Goal: Task Accomplishment & Management: Manage account settings

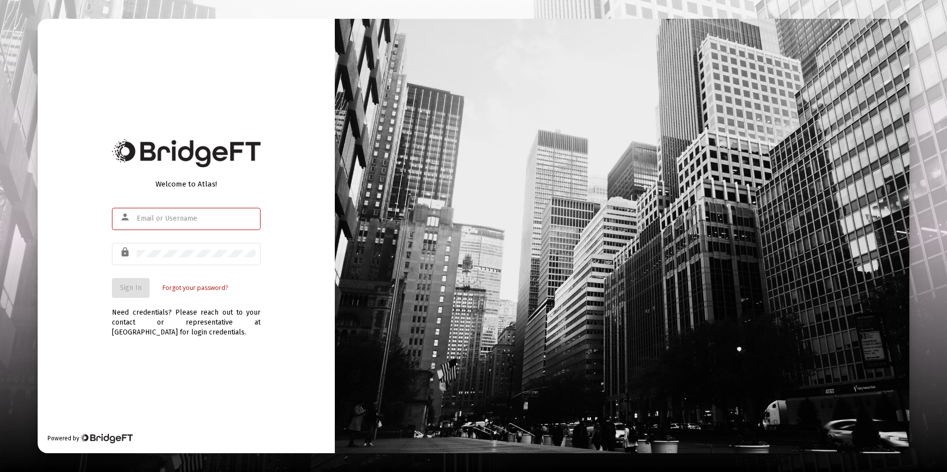
type input "cjbirl32@yahoo.com"
click at [280, 297] on div "Welcome to Atlas! person cjbirl32@yahoo.com lock Sign In Forgot your password? …" at bounding box center [186, 236] width 297 height 435
click at [125, 283] on button "Sign In" at bounding box center [131, 288] width 38 height 20
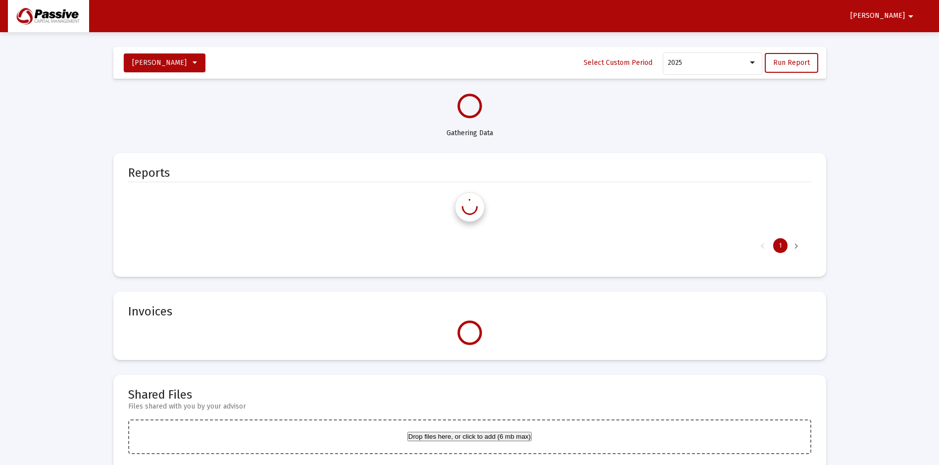
select select "View all"
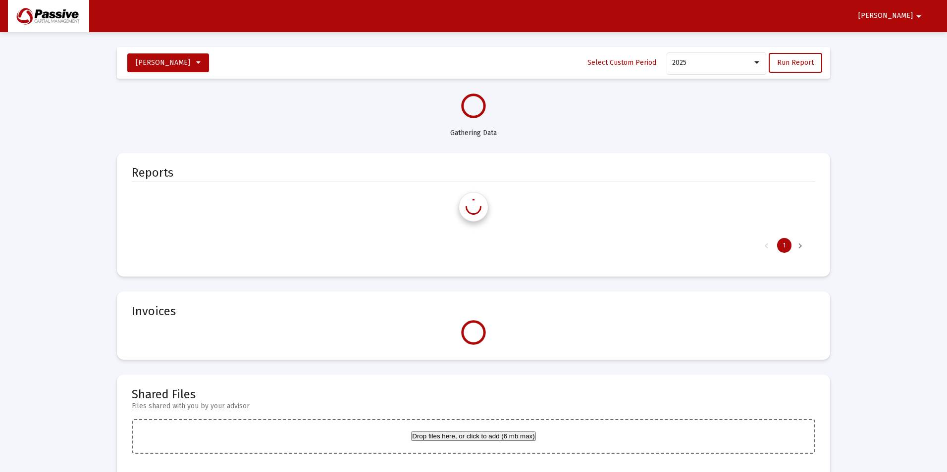
select select "View all"
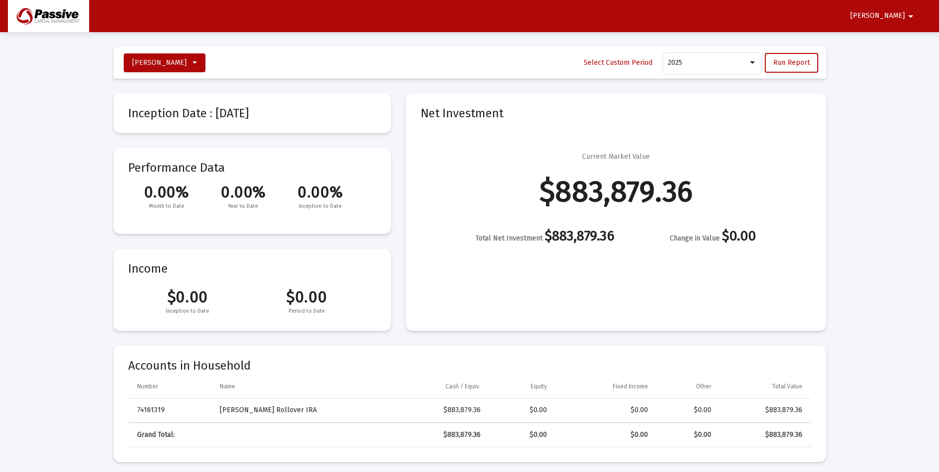
click at [910, 16] on mat-icon "arrow_drop_down" at bounding box center [911, 16] width 12 height 20
click at [886, 40] on button "Logout" at bounding box center [884, 42] width 55 height 24
